Goal: Task Accomplishment & Management: Complete application form

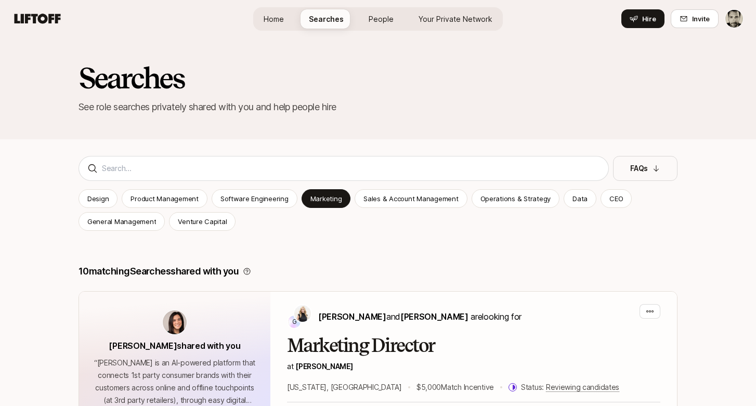
scroll to position [1076, 0]
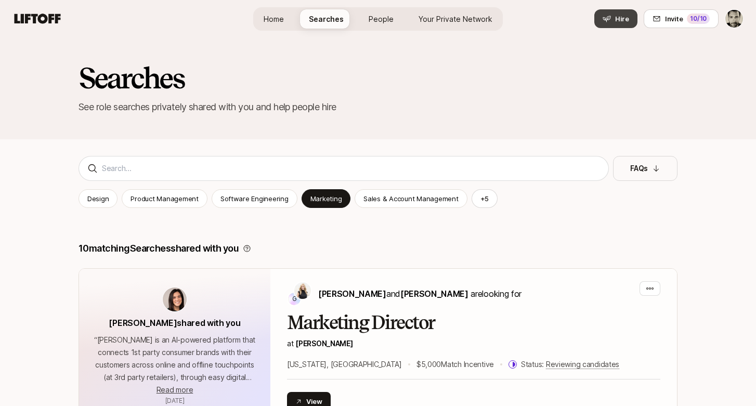
click at [619, 22] on span "Hire" at bounding box center [622, 19] width 14 height 10
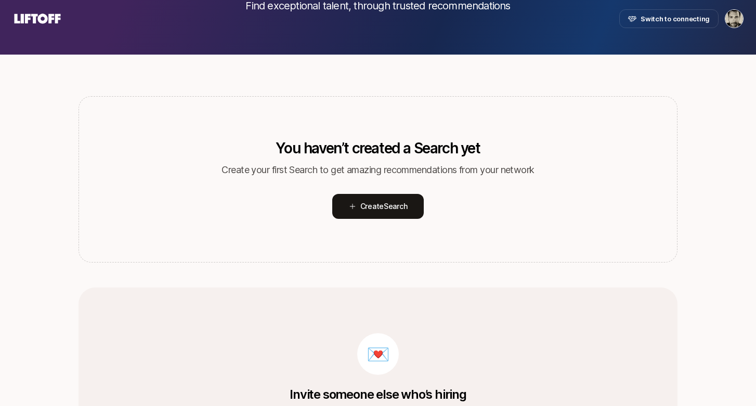
scroll to position [105, 0]
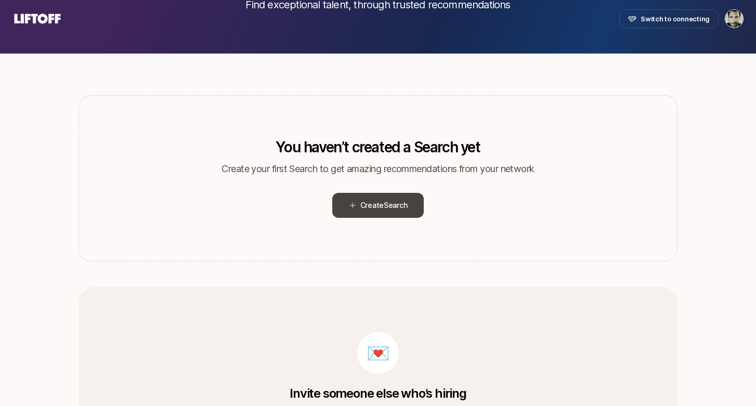
click at [387, 205] on span "Search" at bounding box center [394, 205] width 23 height 9
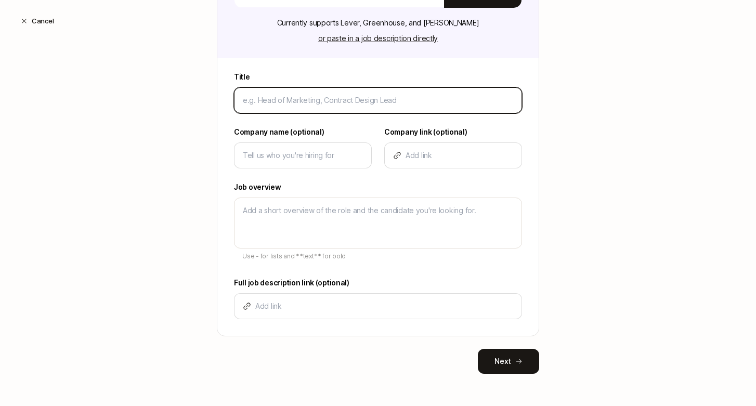
scroll to position [0, 0]
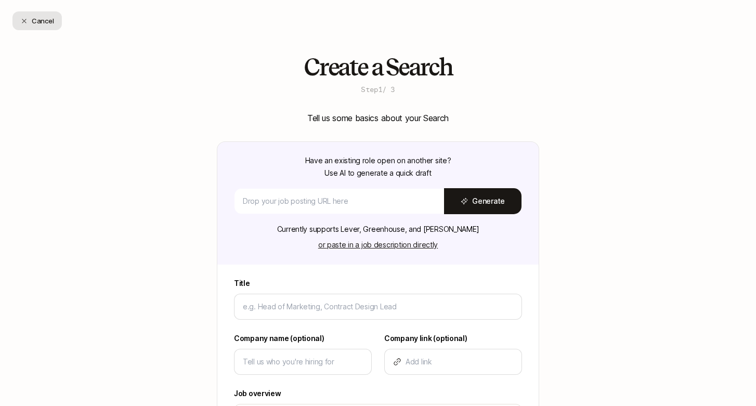
click at [24, 24] on button "Cancel" at bounding box center [36, 20] width 49 height 19
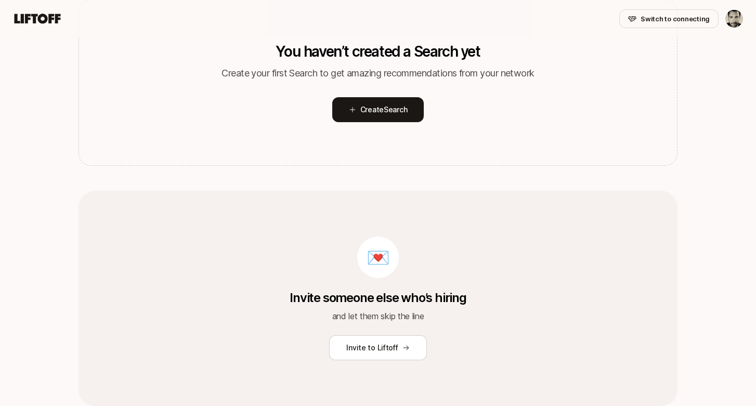
scroll to position [243, 0]
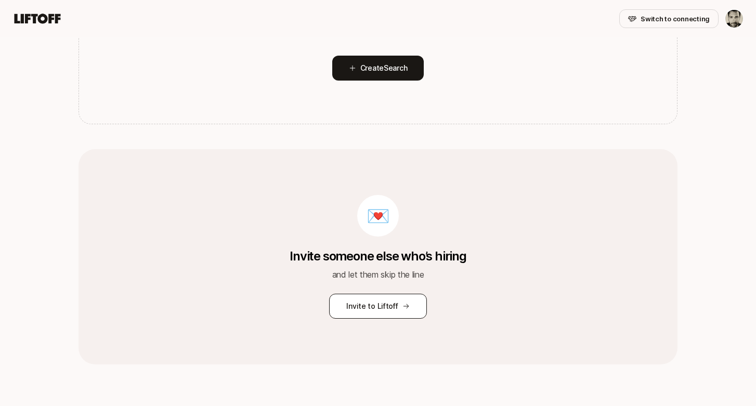
click at [366, 309] on button "Invite to Liftoff" at bounding box center [377, 306] width 97 height 25
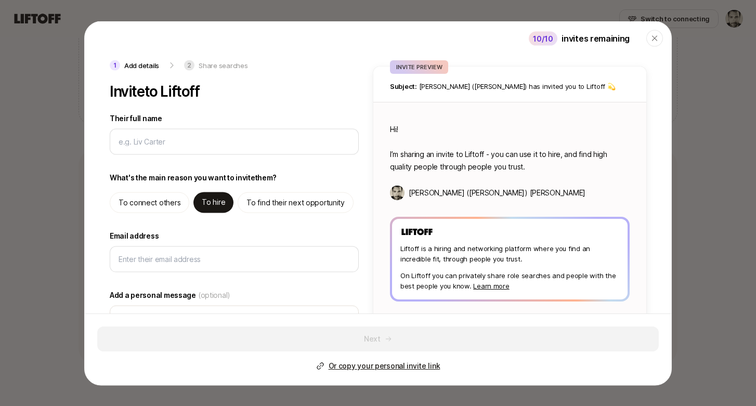
type textarea "x"
type input "A"
type textarea "x"
type input "As"
type textarea "x"
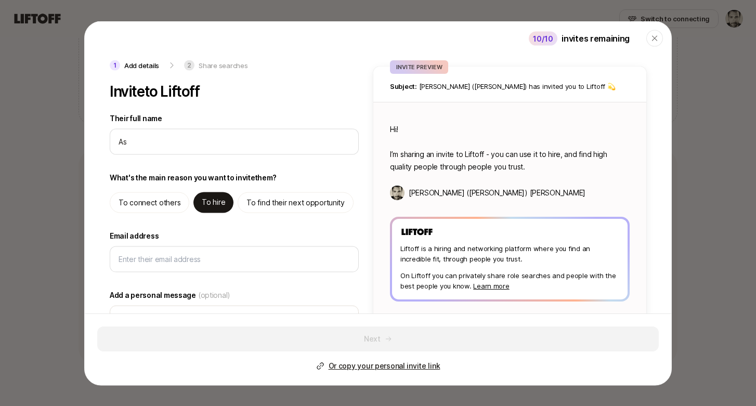
type input "Ash"
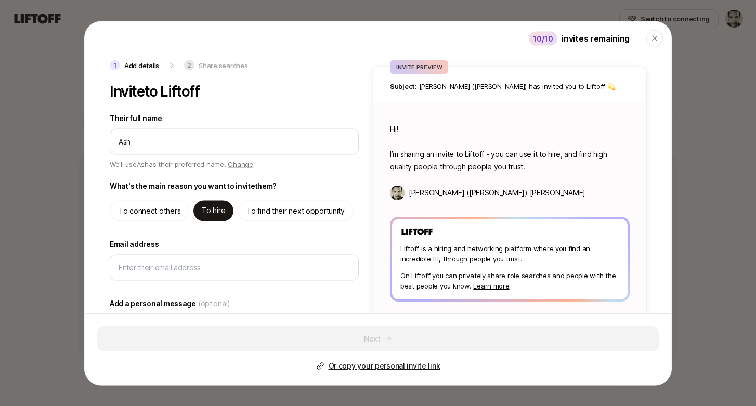
type textarea "x"
type input "Ashl"
type textarea "x"
type input "Ashle"
type textarea "x"
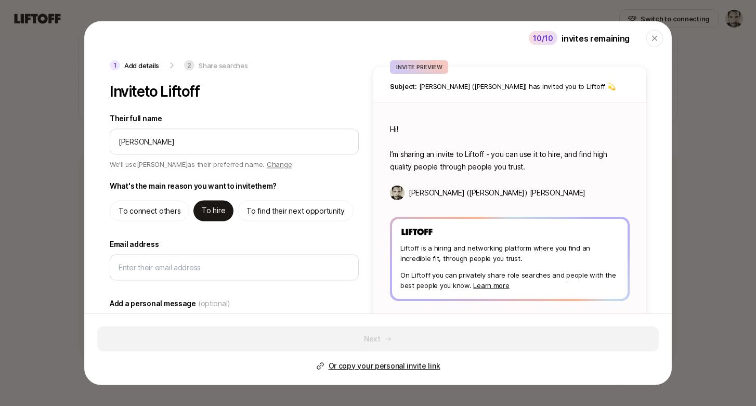
type input "Ashley"
type textarea "x"
type textarea "Hi Ashley! I’m sharing an invite to Liftoff - you can use it to hire, and find …"
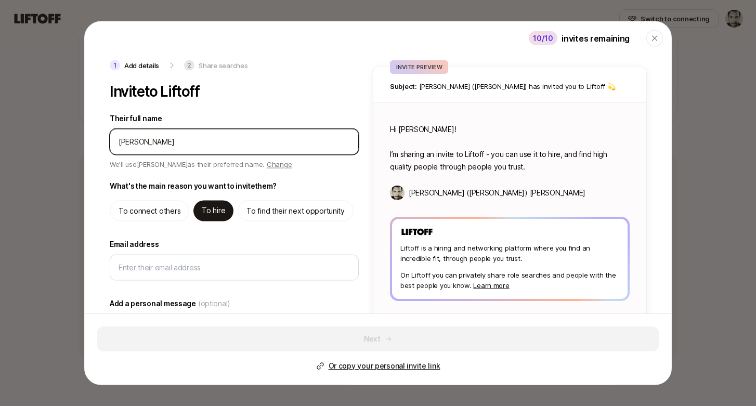
type textarea "x"
type input "Ashley"
type textarea "x"
type input "Ashley W"
type textarea "x"
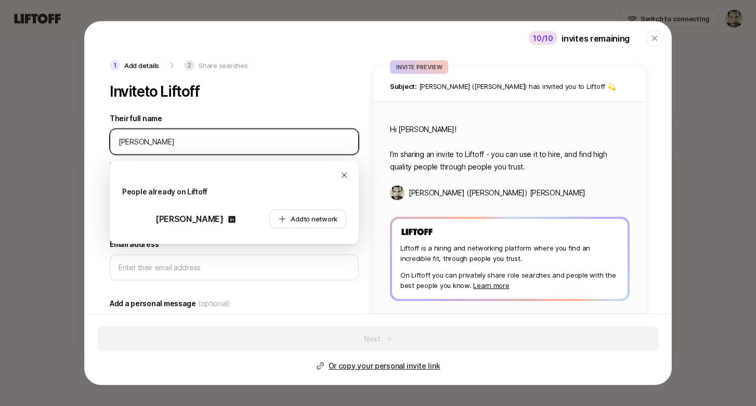
type input "Ashley WI"
type textarea "x"
type input "Ashley WIl"
type textarea "x"
type input "Ashley WIll"
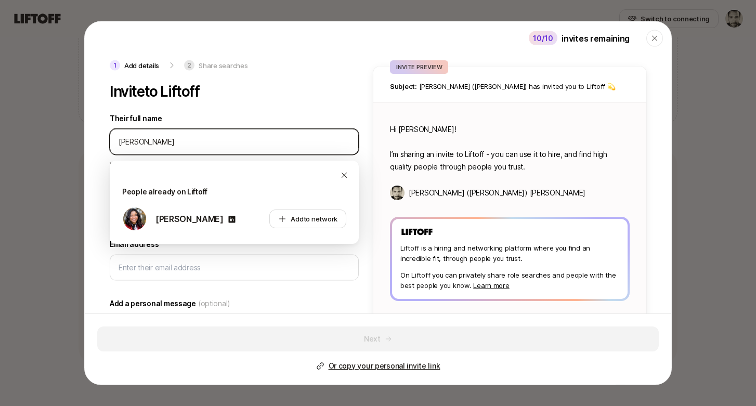
type textarea "x"
type input "Ashley WIlli"
type textarea "x"
type input "Ashley WIll"
type textarea "x"
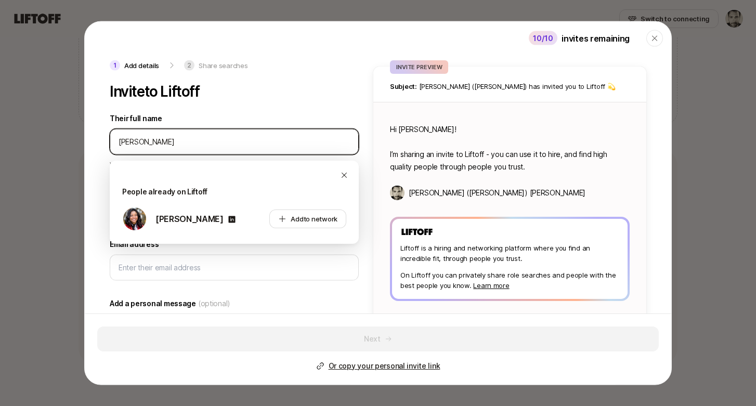
type input "Ashley WIl"
type textarea "x"
type input "Ashley WIi"
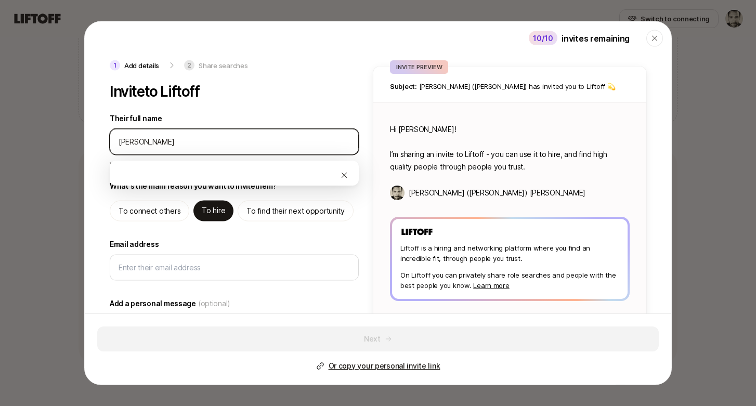
type textarea "x"
type input "Ashley WI"
type textarea "x"
type input "Ashley W"
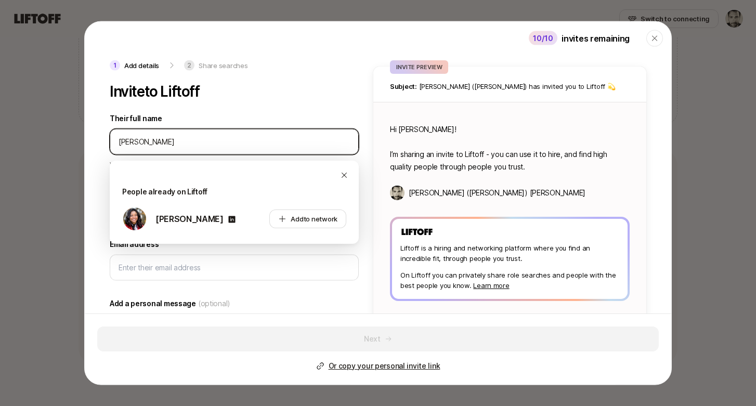
type textarea "x"
type input "Ashley Wi"
type textarea "x"
type input "Ashley Wil"
type textarea "x"
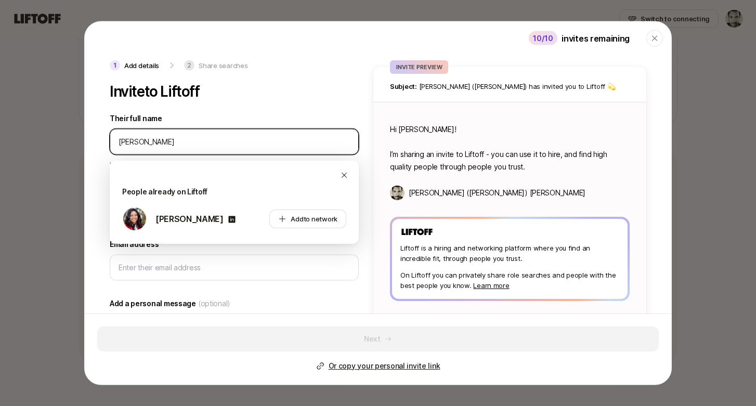
type input "Ashley Will"
type textarea "x"
type input "Ashley Willi"
type textarea "x"
type input "Ashley Willia"
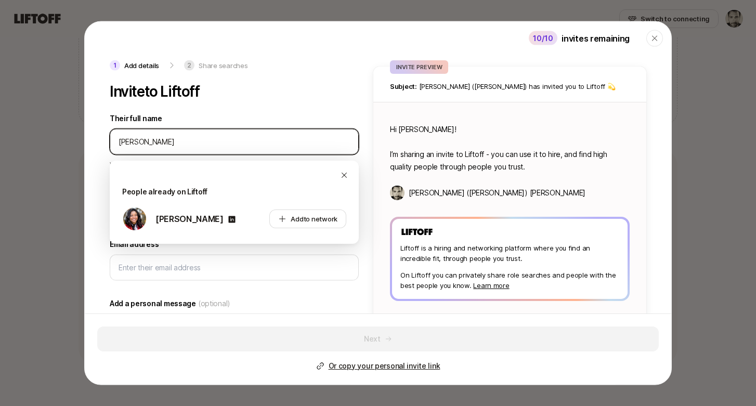
type textarea "x"
type input "Ashley William"
type textarea "x"
type input "Ashley Williams"
type textarea "x"
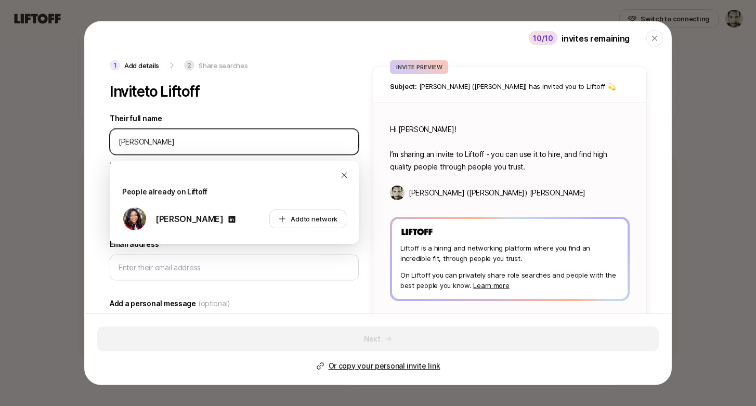
click at [268, 141] on input "Their full name" at bounding box center [233, 141] width 231 height 12
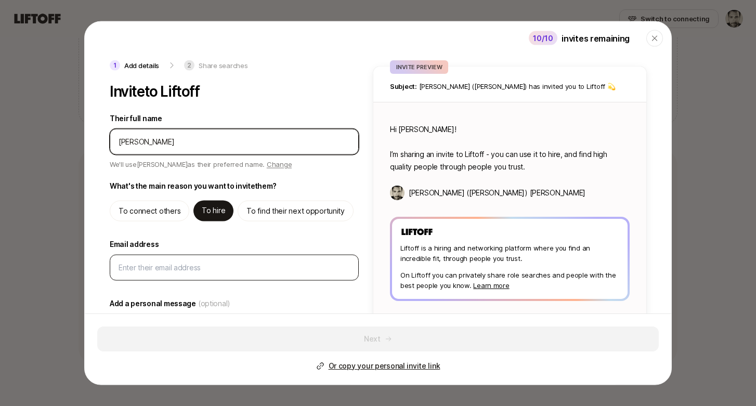
type input "Ashley Williams"
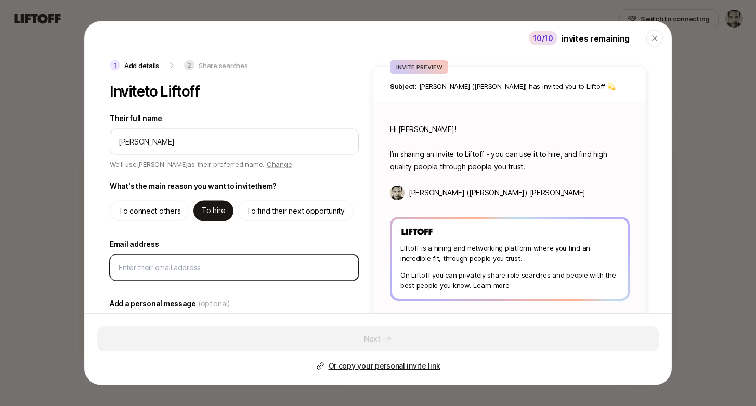
click at [220, 272] on input "Email address" at bounding box center [233, 267] width 231 height 12
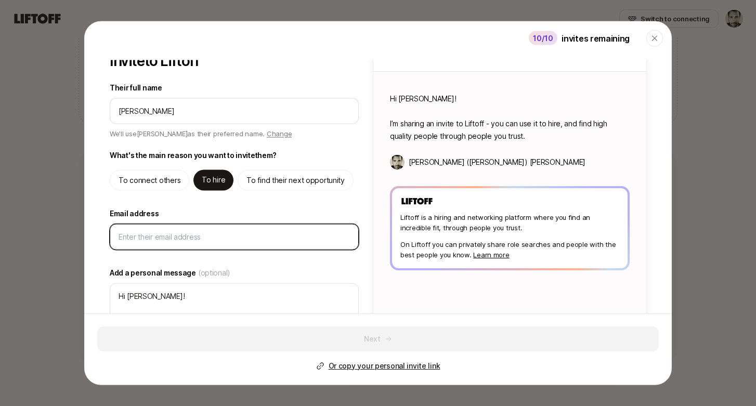
type textarea "x"
type input "a"
type textarea "x"
type input "as"
type textarea "x"
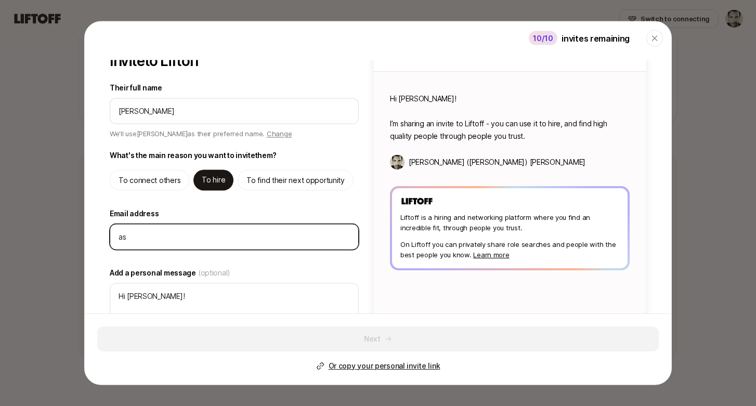
type input "ash"
type textarea "x"
type input "ashl"
type textarea "x"
type input "ashle"
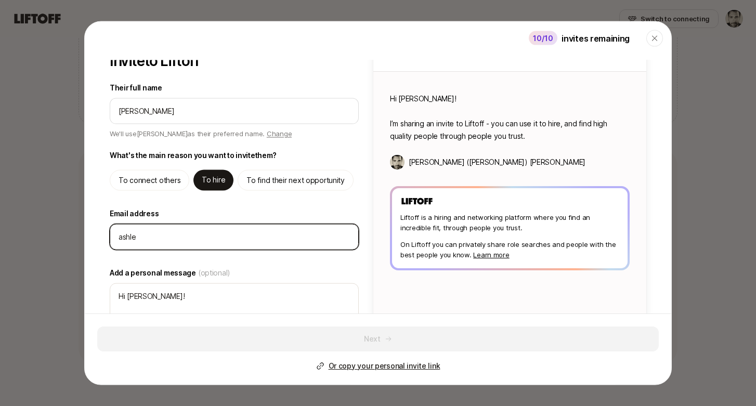
type textarea "x"
type input "ashley"
type textarea "x"
type input "ashley@"
type textarea "x"
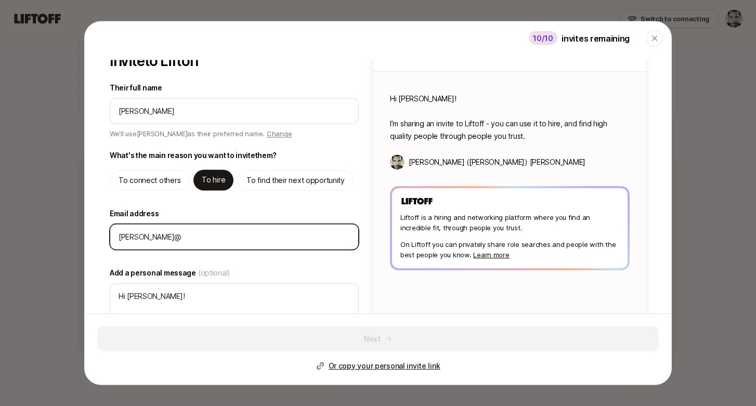
type input "ashley@r"
type textarea "x"
type input "ashley@re"
type textarea "x"
type input "ashley@ref"
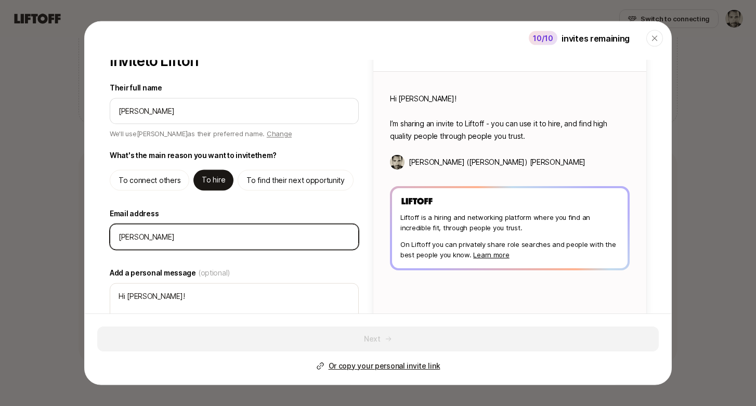
type textarea "x"
type input "ashley@refl"
type textarea "x"
type input "ashley@refle"
type textarea "x"
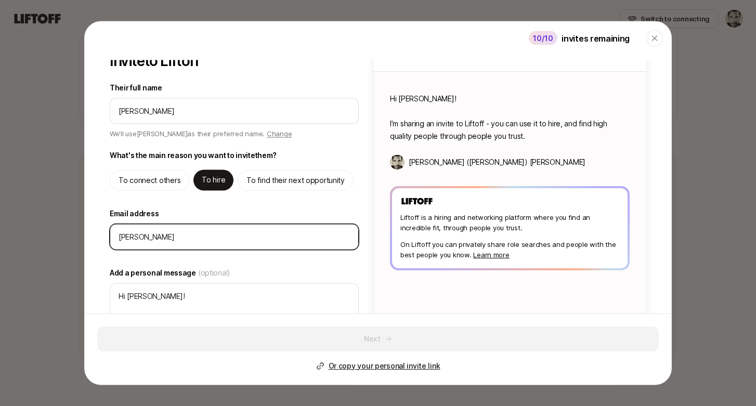
type input "ashley@reflex"
type textarea "x"
type input "ashley@reflexa"
type textarea "x"
type input "ashley@reflexai"
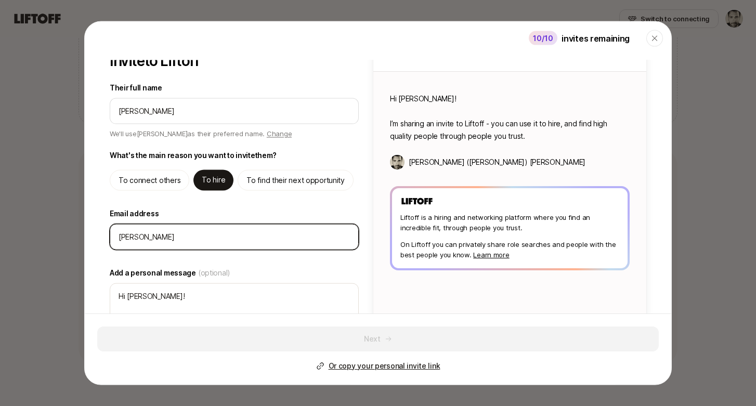
type textarea "x"
type input "ashley@reflexai."
type textarea "x"
type input "ashley@reflexai.c"
type textarea "x"
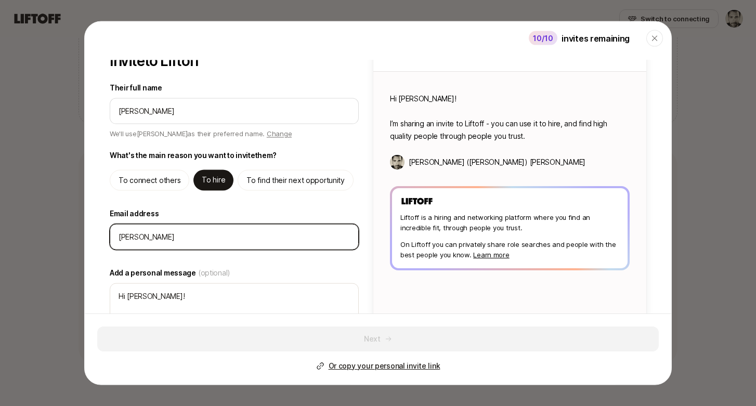
type input "ashley@reflexai.co"
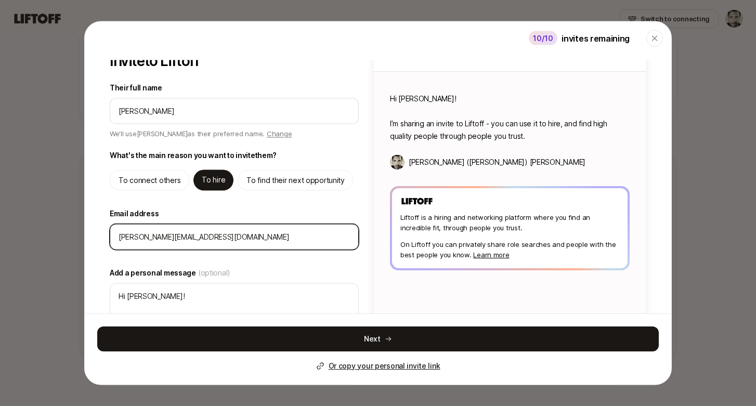
type textarea "x"
type input "ashley@reflexai.com"
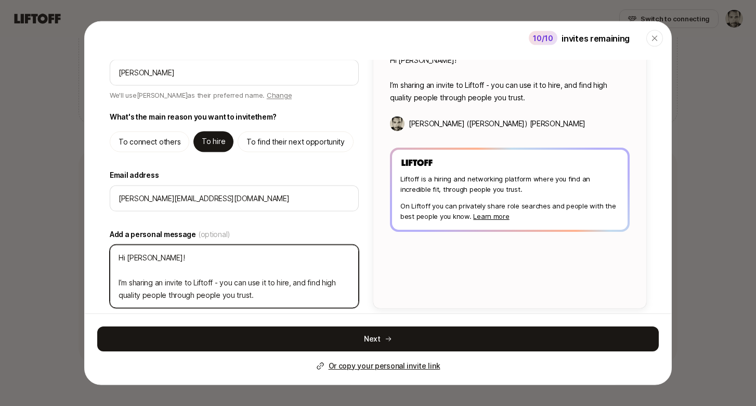
scroll to position [76, 0]
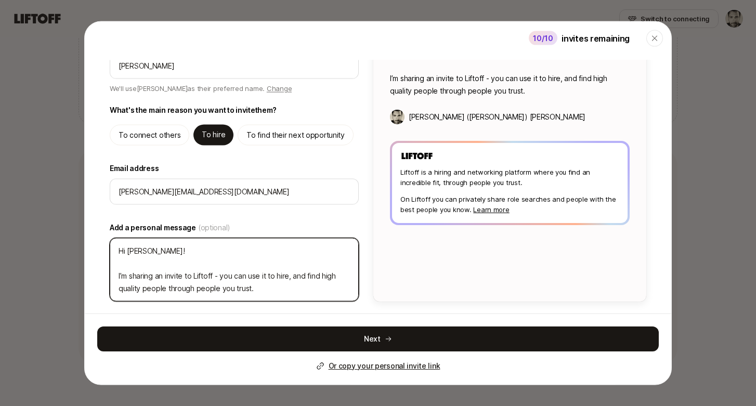
click at [256, 285] on textarea "Hi Ashley! I’m sharing an invite to Liftoff - you can use it to hire, and find …" at bounding box center [234, 268] width 249 height 63
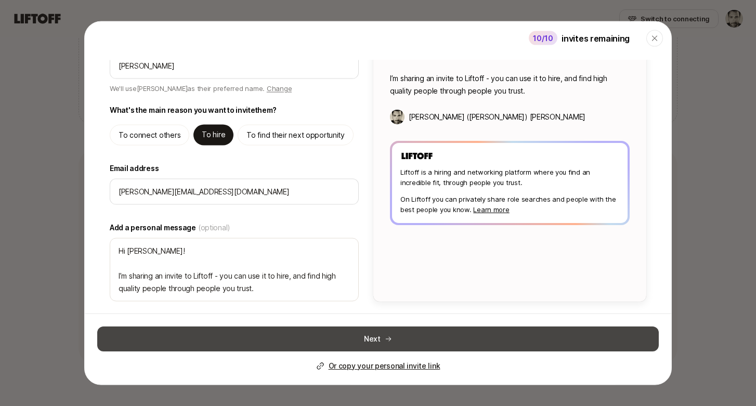
click at [346, 344] on button "Next" at bounding box center [377, 338] width 561 height 25
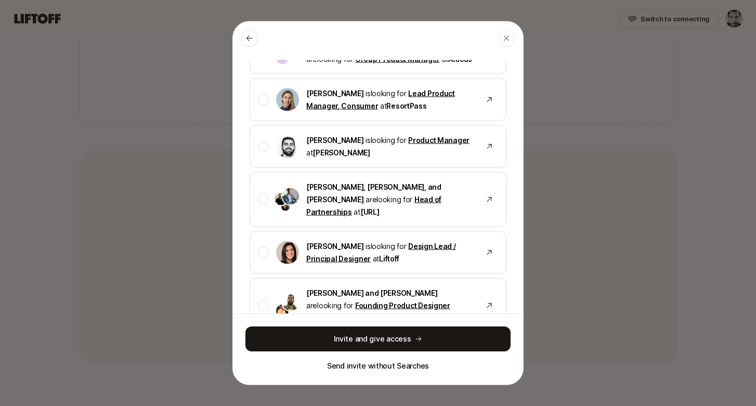
scroll to position [1328, 0]
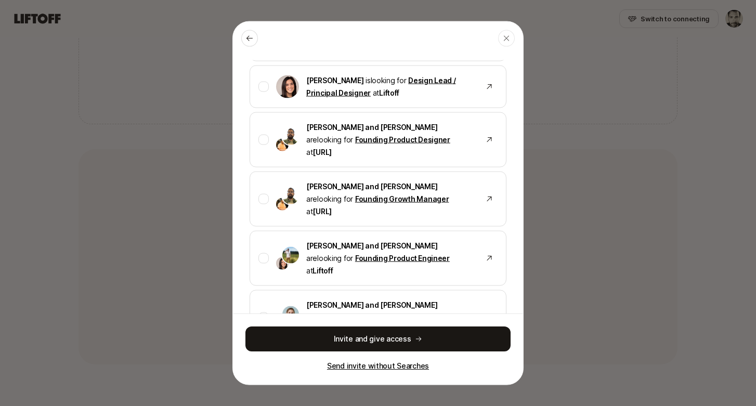
click at [389, 367] on p "Send invite without Searches" at bounding box center [378, 366] width 102 height 12
